Goal: Transaction & Acquisition: Purchase product/service

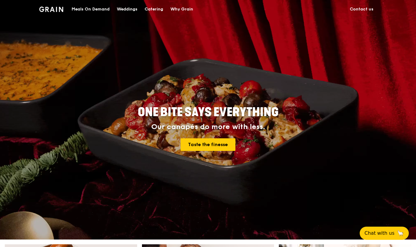
click at [150, 12] on div "Catering" at bounding box center [154, 9] width 19 height 18
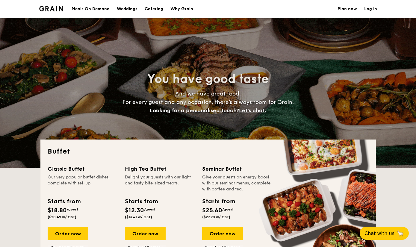
select select
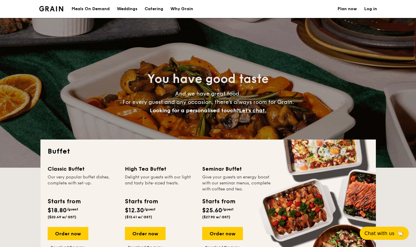
click at [91, 9] on div "Meals On Demand" at bounding box center [91, 9] width 38 height 18
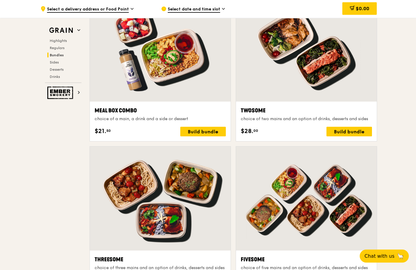
scroll to position [917, 0]
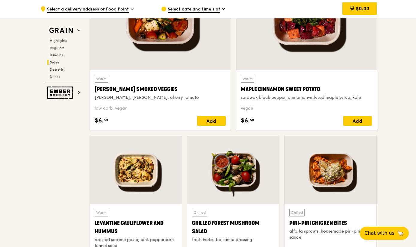
click at [53, 46] on span "Regulars" at bounding box center [57, 48] width 15 height 4
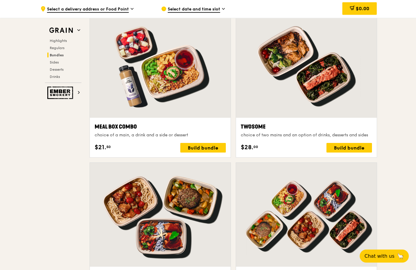
scroll to position [899, 0]
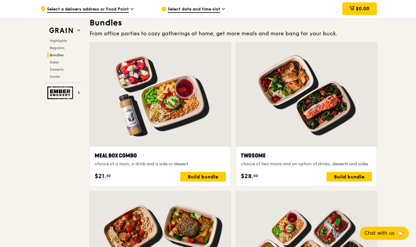
scroll to position [868, 0]
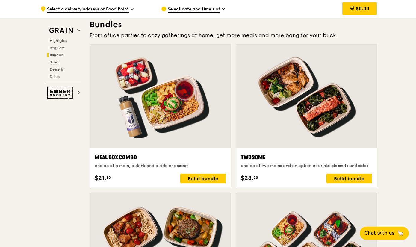
click at [133, 90] on div at bounding box center [160, 97] width 141 height 104
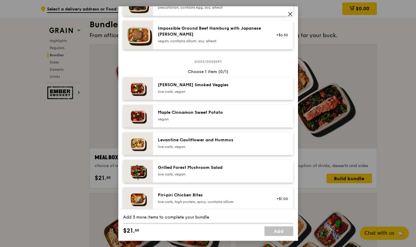
scroll to position [261, 0]
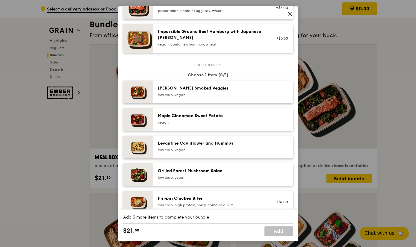
click at [174, 125] on div "Maple Cinnamon Sweet Potato vegan" at bounding box center [212, 119] width 108 height 12
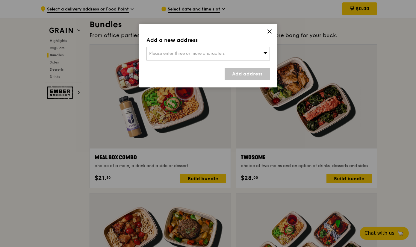
click at [87, 97] on div "Grain Highlights Regulars Bundles Sides Desserts Drinks Ember Smokery" at bounding box center [63, 58] width 48 height 81
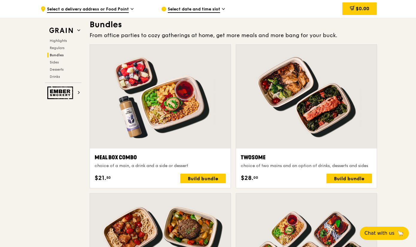
click at [117, 116] on div at bounding box center [160, 97] width 141 height 104
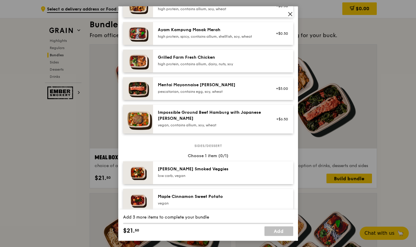
scroll to position [180, 0]
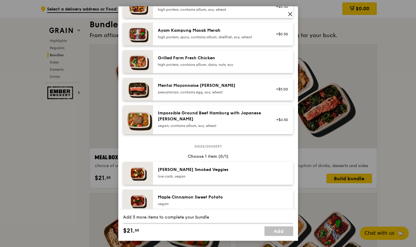
click at [176, 95] on div "Mentai Mayonnaise Aburi Salmon pescatarian, contains egg, soy, wheat" at bounding box center [212, 89] width 108 height 12
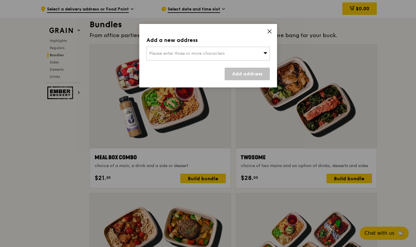
click at [162, 51] on span "Please enter three or more characters" at bounding box center [187, 53] width 76 height 5
type input "."
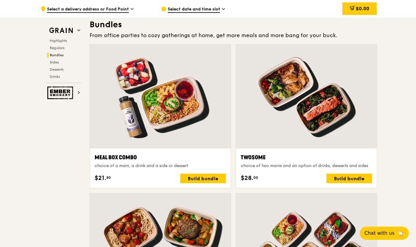
click at [188, 180] on div "Build bundle" at bounding box center [204, 179] width 46 height 10
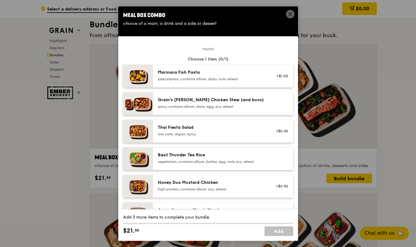
click at [170, 82] on div "Marinara Fish Pasta pescatarian, contains allium, dairy, nuts, wheat" at bounding box center [212, 76] width 108 height 12
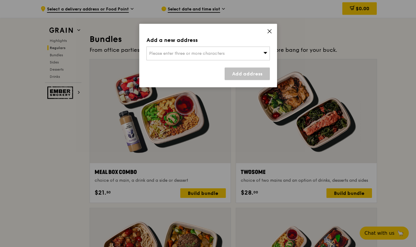
scroll to position [839, 0]
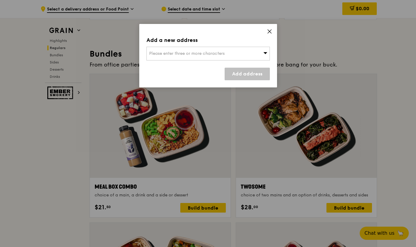
click at [154, 54] on span "Please enter three or more characters" at bounding box center [187, 53] width 76 height 5
type input "Maple-tree 10"
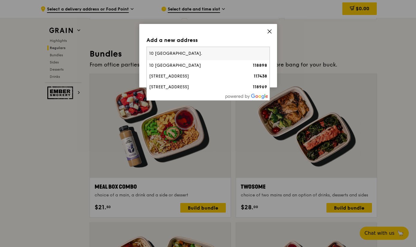
type input "10 Pasir Panjang."
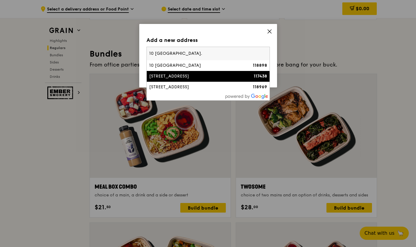
click at [159, 76] on div "10 Pasir Panjang Road" at bounding box center [193, 76] width 89 height 6
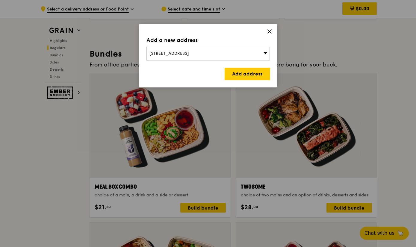
click at [240, 76] on link "Add address" at bounding box center [247, 74] width 45 height 13
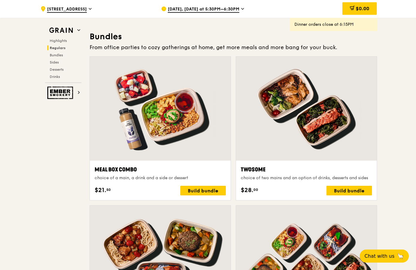
scroll to position [856, 0]
click at [186, 188] on div "Build bundle" at bounding box center [204, 191] width 46 height 10
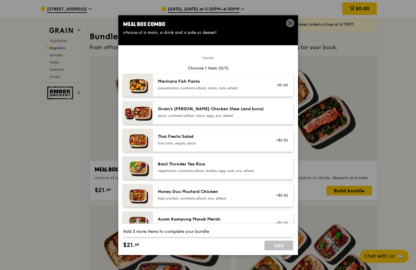
click at [177, 91] on div "Marinara Fish Pasta pescatarian, contains allium, dairy, nuts, wheat" at bounding box center [212, 85] width 108 height 12
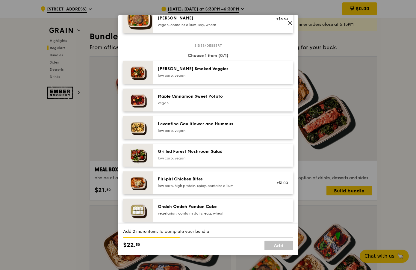
click at [167, 78] on div "low carb, vegan" at bounding box center [212, 75] width 108 height 5
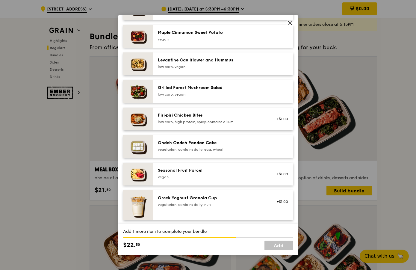
scroll to position [354, 0]
click at [184, 175] on div "Seasonal Fruit Parcel vegan +$1.00" at bounding box center [223, 174] width 140 height 23
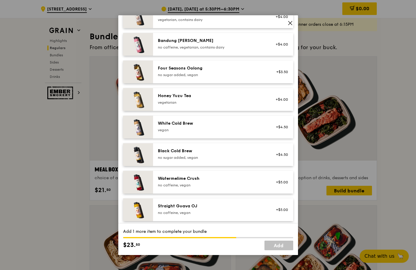
scroll to position [679, 0]
click at [194, 217] on div "Straight Guava OJ no caffeine, vegan" at bounding box center [211, 210] width 115 height 13
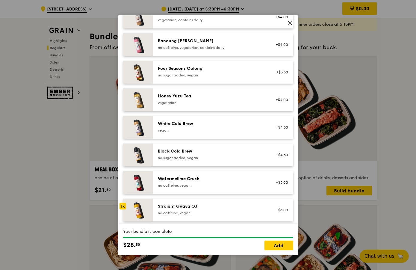
click at [274, 247] on link "Add" at bounding box center [279, 246] width 29 height 10
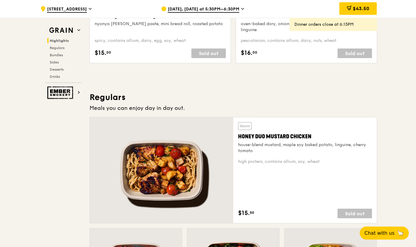
click at [345, 7] on div "$43.50" at bounding box center [358, 8] width 37 height 13
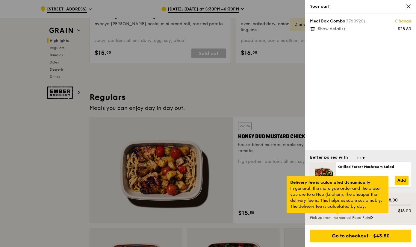
click at [330, 101] on div "Meal Box Combo (1760920) Change $28.50 Show details" at bounding box center [361, 81] width 111 height 136
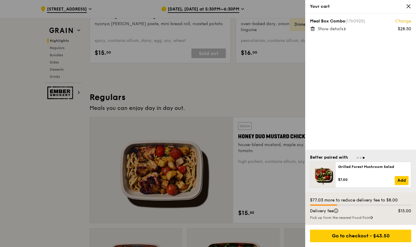
click at [336, 97] on div "Meal Box Combo (1760920) Change $28.50 Show details" at bounding box center [361, 81] width 111 height 136
click at [317, 204] on div "$77.03 more to reduce delivery fee to $8.00" at bounding box center [360, 201] width 101 height 6
click at [340, 220] on div "Pick up from the nearest Food Point" at bounding box center [360, 218] width 101 height 5
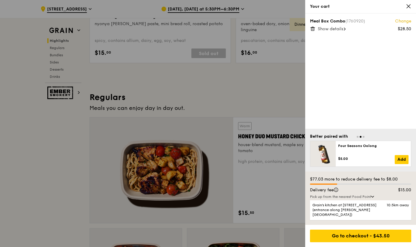
click at [331, 199] on div "Pick up from the nearest Food Point" at bounding box center [360, 197] width 101 height 5
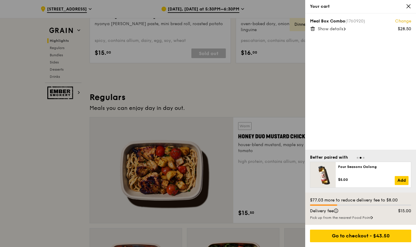
click at [332, 40] on div "Meal Box Combo (1760920) Change $28.50 Show details" at bounding box center [361, 81] width 111 height 136
click at [330, 31] on span "Show details" at bounding box center [330, 28] width 25 height 5
click at [333, 97] on div "Meal Box Combo (1760920) Change $28.50 Hide details Marinara Fish Pasta Seasona…" at bounding box center [361, 81] width 111 height 136
click at [54, 153] on div at bounding box center [208, 123] width 416 height 247
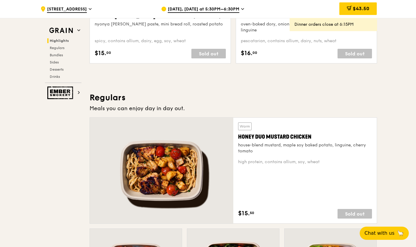
click at [353, 6] on span "$43.50" at bounding box center [361, 9] width 16 height 6
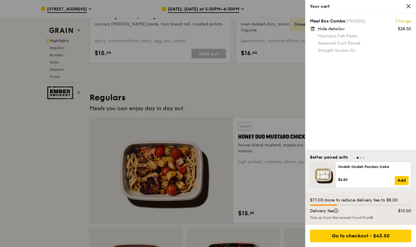
click at [329, 26] on div "Hide details" at bounding box center [365, 29] width 94 height 6
click at [314, 27] on icon at bounding box center [312, 28] width 5 height 5
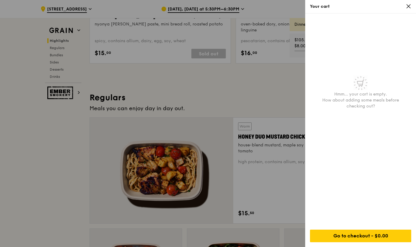
click at [170, 81] on div at bounding box center [208, 123] width 416 height 247
